Goal: Check status: Check status

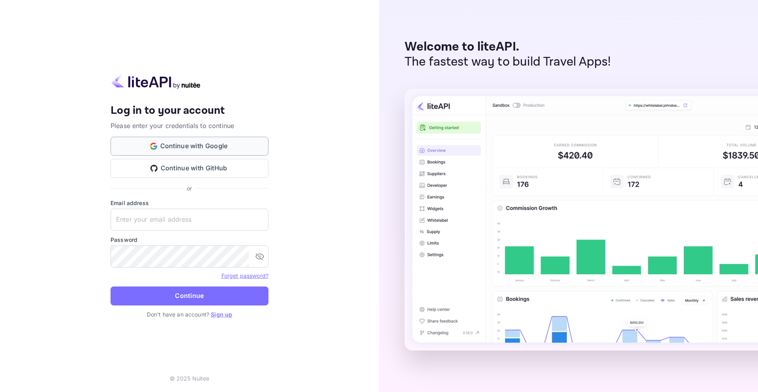
type input "[EMAIL_ADDRESS]"
click at [185, 141] on button "Continue with Google" at bounding box center [190, 146] width 158 height 19
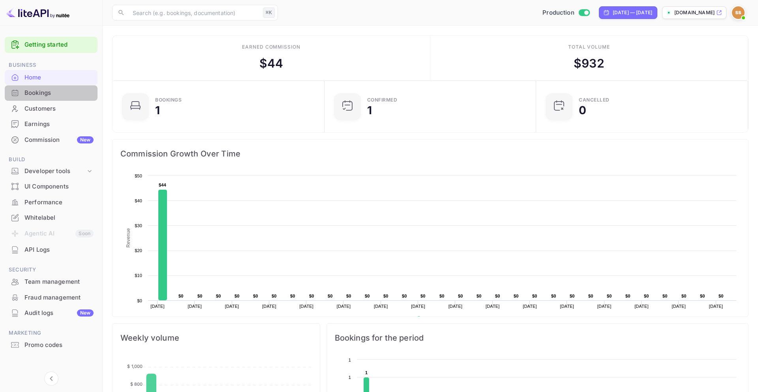
click at [30, 99] on div "Bookings" at bounding box center [51, 92] width 93 height 15
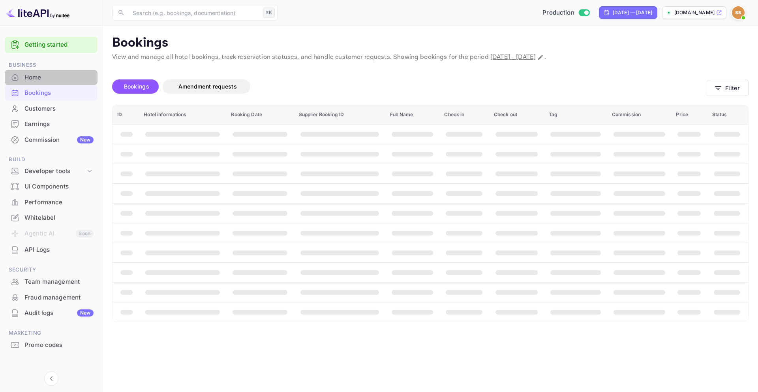
drag, startPoint x: 44, startPoint y: 80, endPoint x: 587, endPoint y: 1, distance: 548.4
click at [44, 80] on div "Home" at bounding box center [58, 77] width 69 height 9
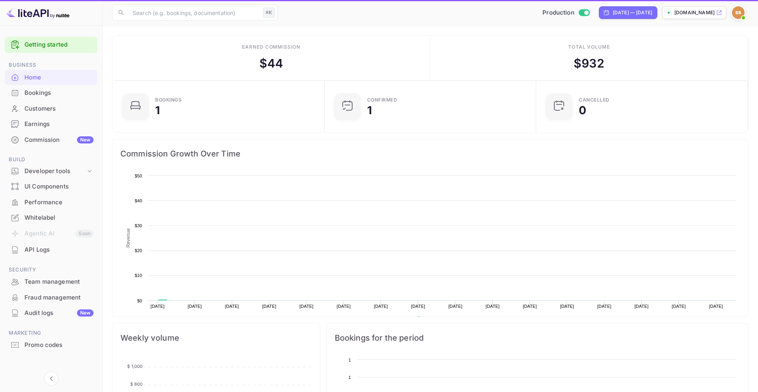
scroll to position [128, 207]
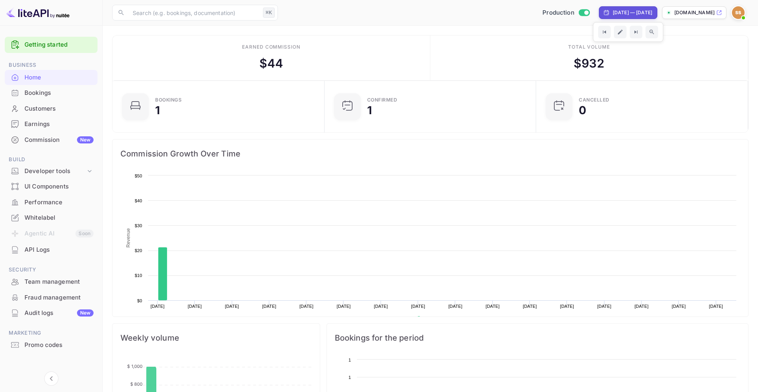
click at [626, 9] on div "[DATE] — [DATE]" at bounding box center [632, 12] width 39 height 7
select select "8"
select select "2025"
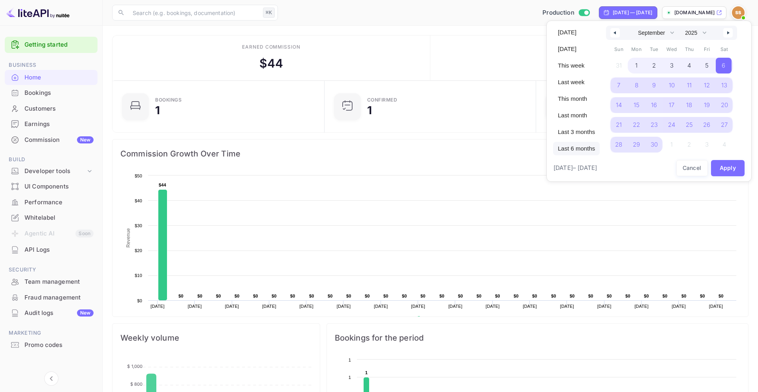
click at [581, 151] on span "Last 6 months" at bounding box center [576, 148] width 47 height 13
select select "3"
